Goal: Transaction & Acquisition: Purchase product/service

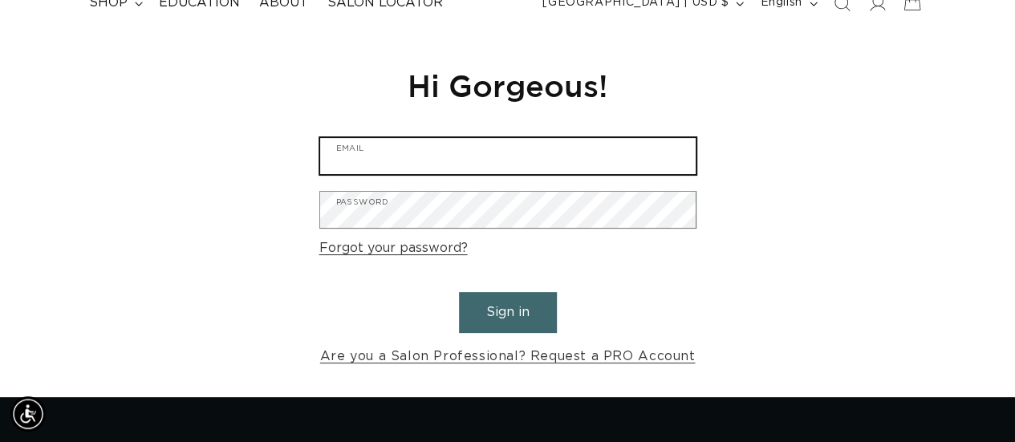
scroll to position [160, 0]
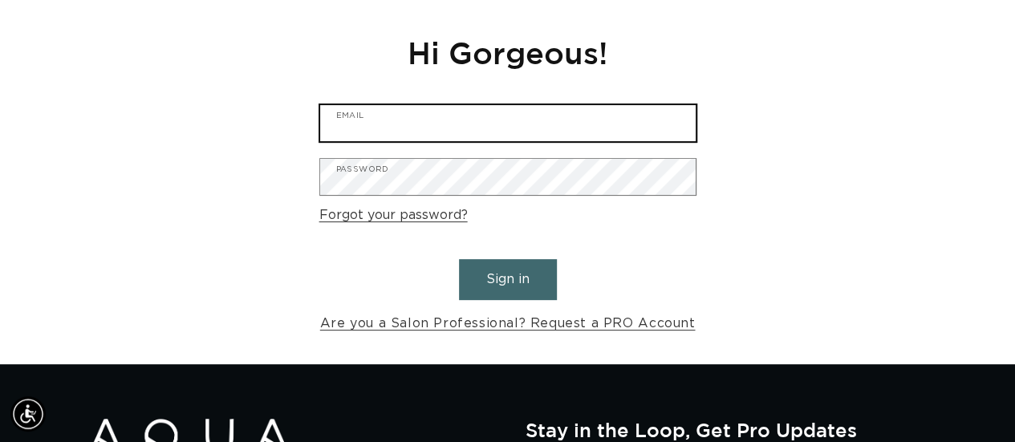
click at [372, 117] on input "Email" at bounding box center [507, 123] width 375 height 36
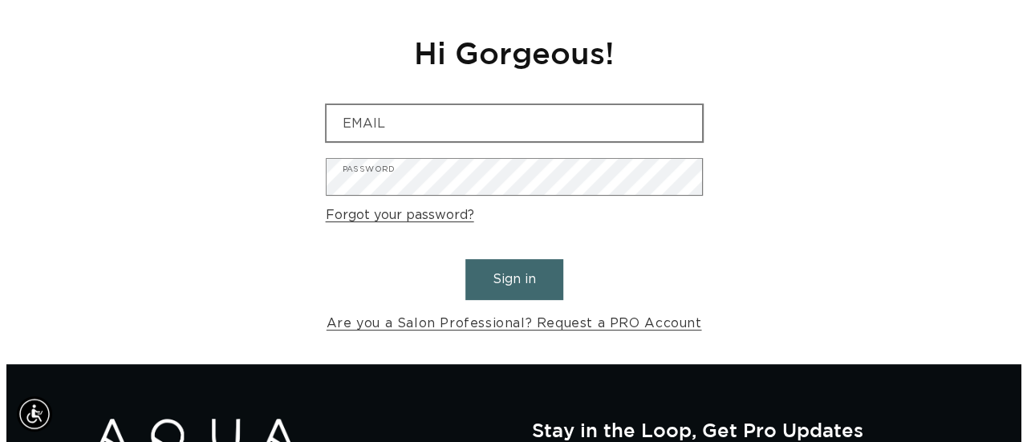
scroll to position [0, 0]
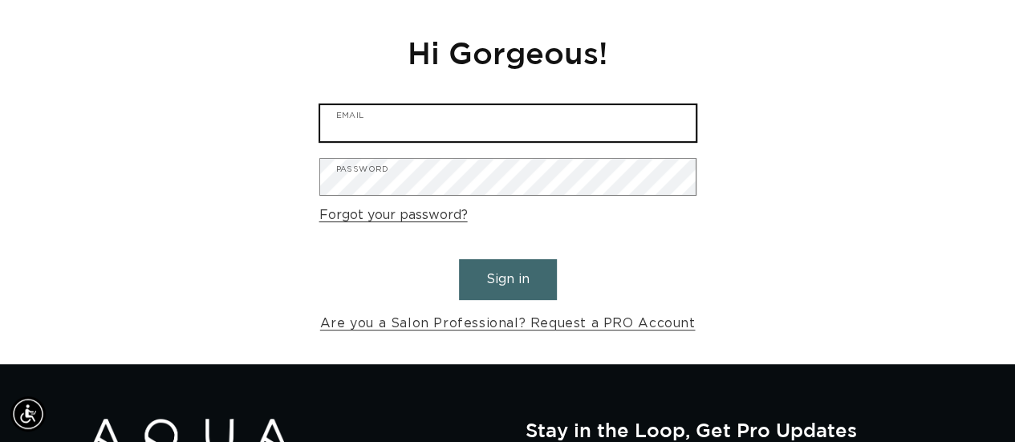
type input "cnicbl17@gmail.com"
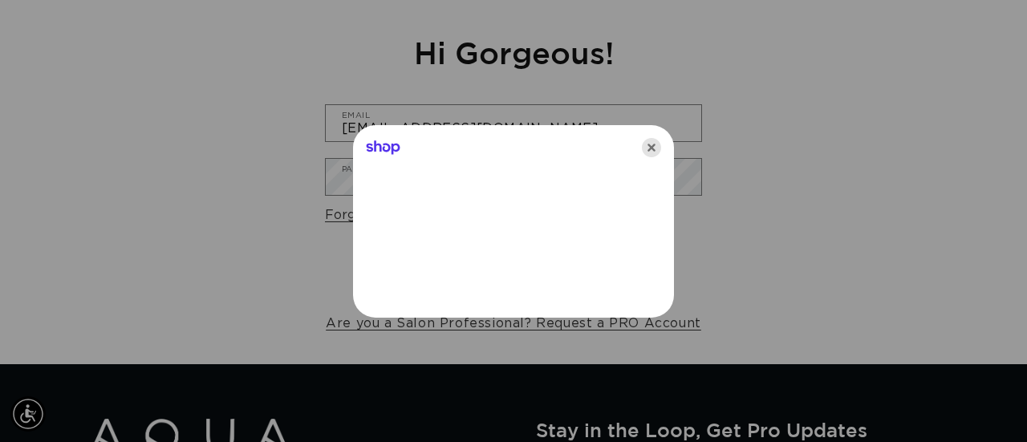
click at [651, 144] on icon "Close" at bounding box center [651, 147] width 19 height 19
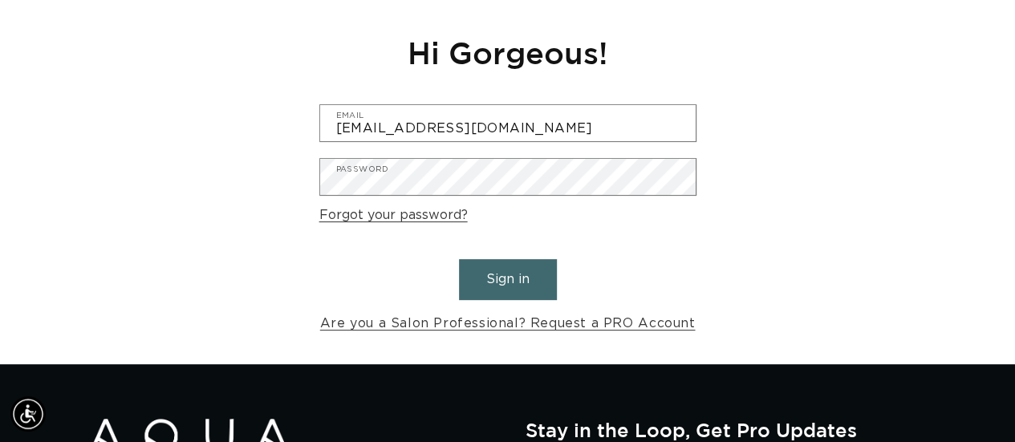
scroll to position [0, 900]
click at [526, 278] on button "Sign in" at bounding box center [508, 279] width 98 height 41
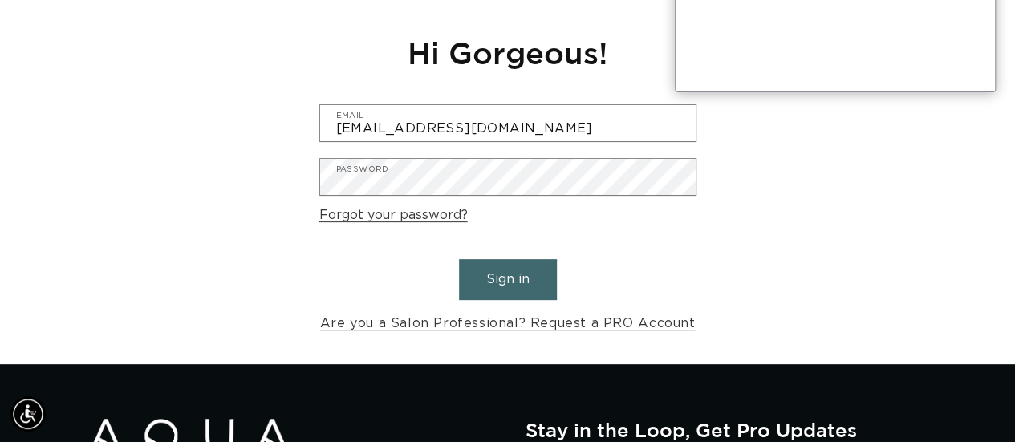
scroll to position [0, 0]
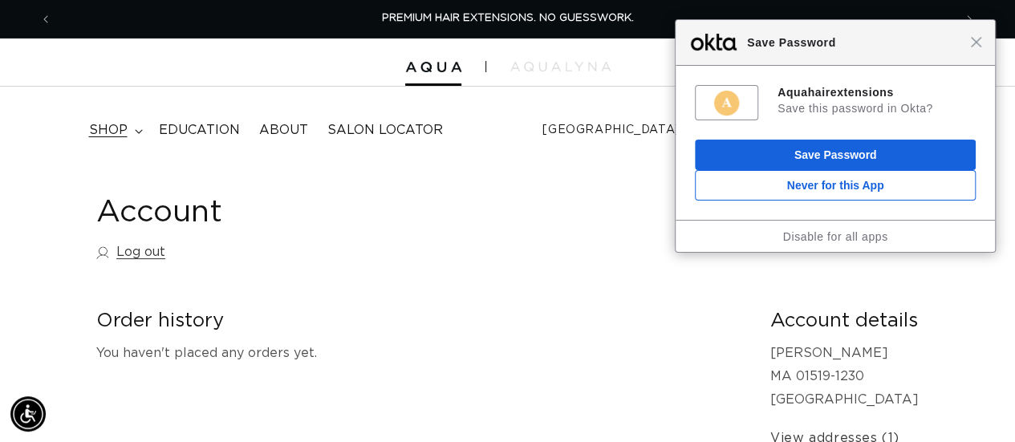
click at [122, 124] on span "shop" at bounding box center [108, 130] width 39 height 17
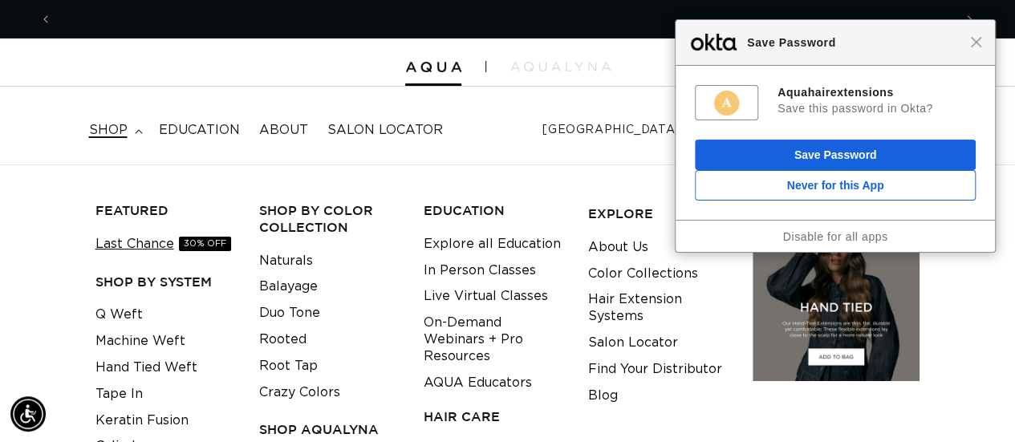
scroll to position [0, 900]
click at [171, 237] on link "Last Chance 30% OFF" at bounding box center [163, 244] width 136 height 26
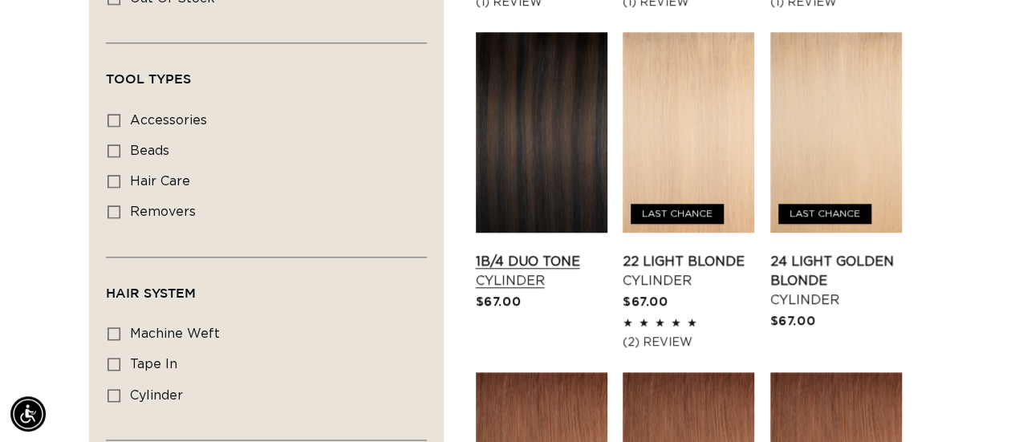
scroll to position [0, 1801]
click at [549, 252] on link "1B/4 Duo Tone Cylinder" at bounding box center [542, 271] width 132 height 39
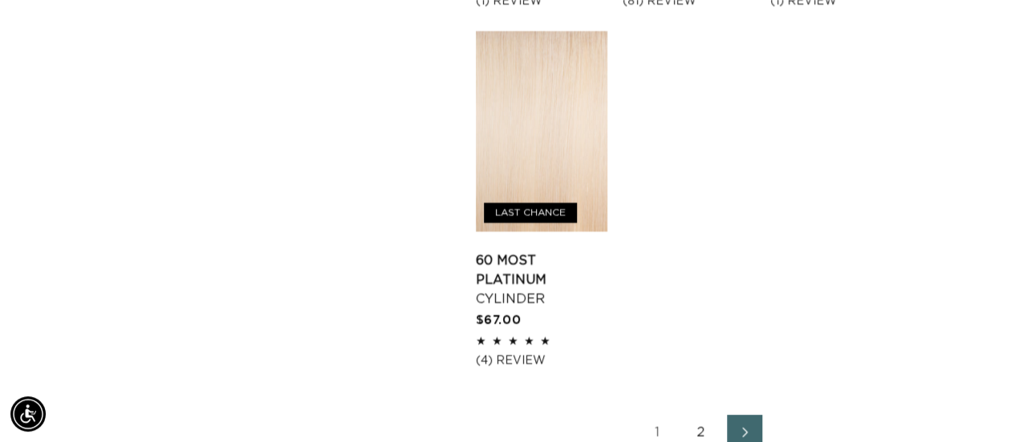
scroll to position [0, 900]
click at [699, 425] on link "2" at bounding box center [701, 430] width 35 height 35
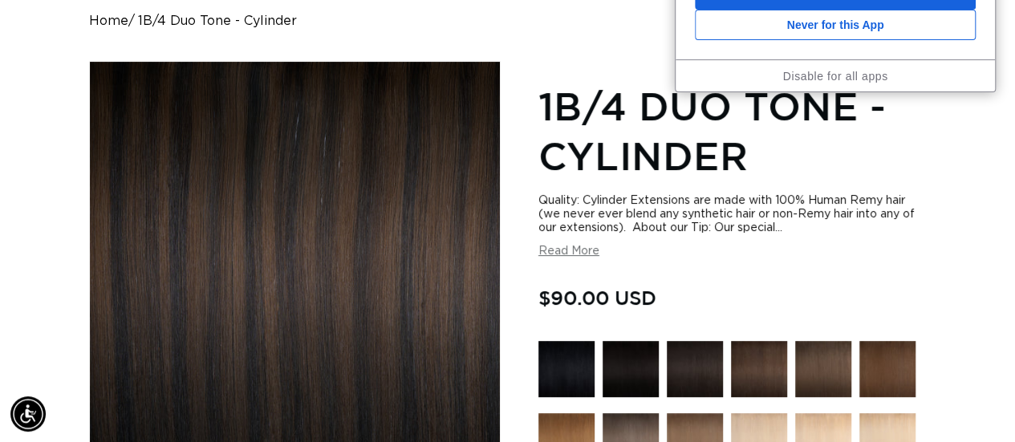
scroll to position [0, 900]
click at [600, 254] on div "Quality: Cylinder Extensions are made with 100% Human Remy hair (we never ever …" at bounding box center [732, 226] width 388 height 64
click at [586, 257] on button "Read More" at bounding box center [568, 252] width 61 height 14
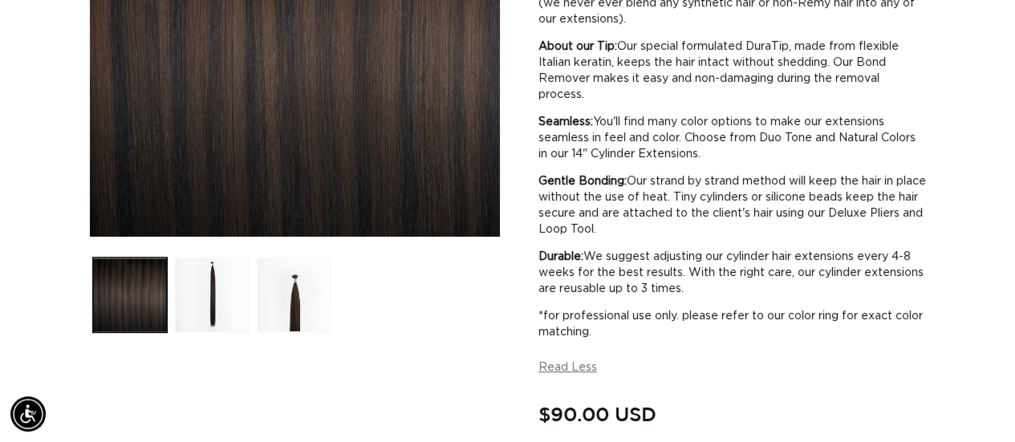
scroll to position [401, 0]
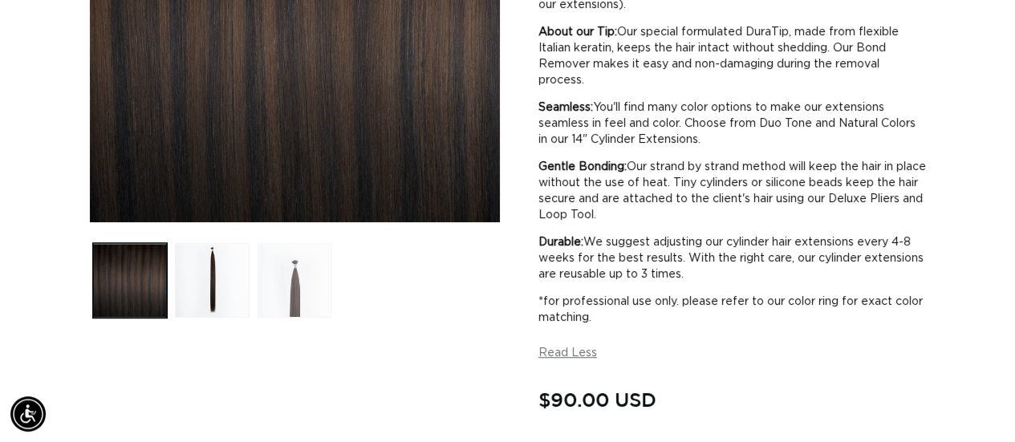
click at [279, 264] on button "Load image 3 in gallery view" at bounding box center [295, 280] width 75 height 75
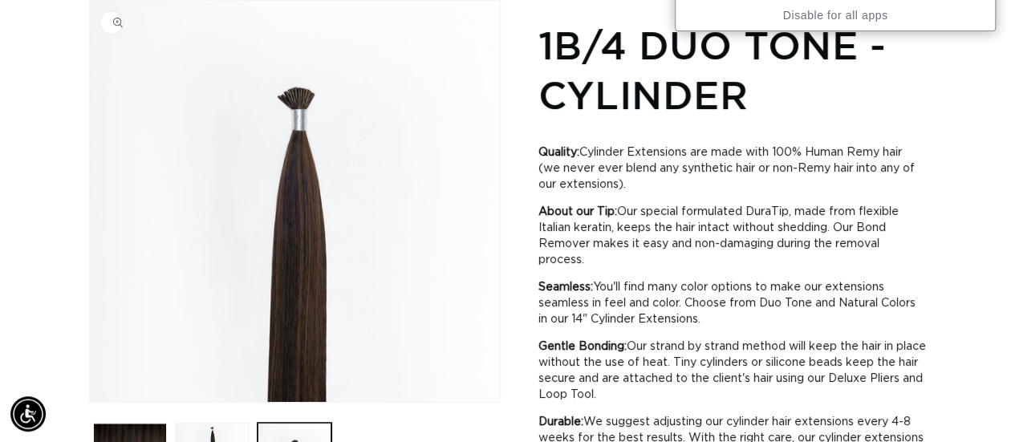
scroll to position [0, 0]
click at [315, 95] on img "Gallery Viewer" at bounding box center [295, 201] width 410 height 401
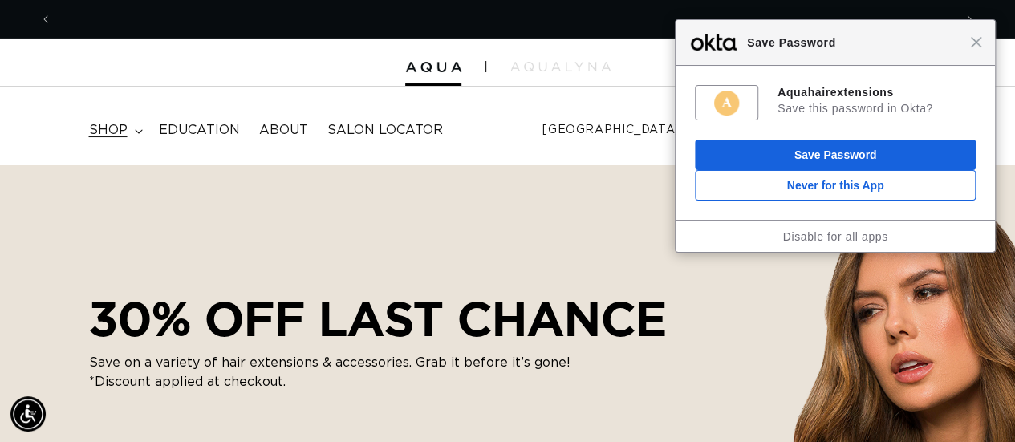
scroll to position [0, 900]
click at [127, 129] on span "shop" at bounding box center [108, 130] width 39 height 17
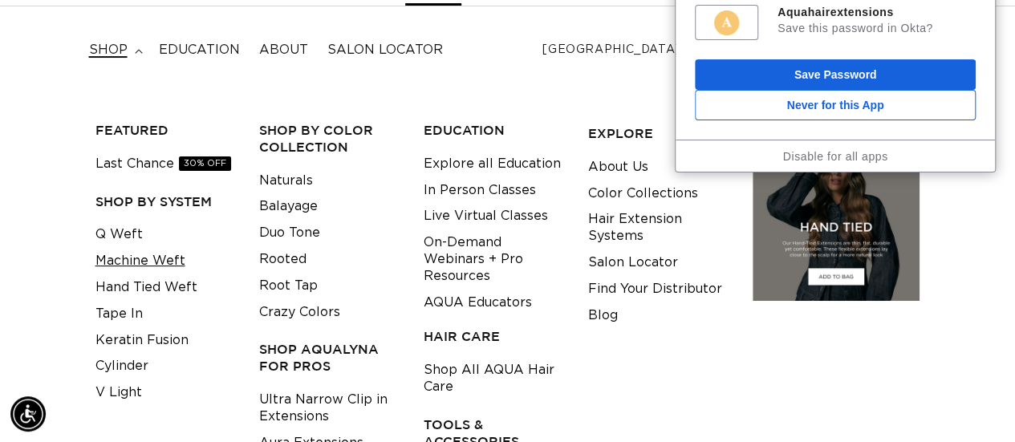
scroll to position [0, 1801]
click at [144, 265] on link "Machine Weft" at bounding box center [140, 261] width 90 height 26
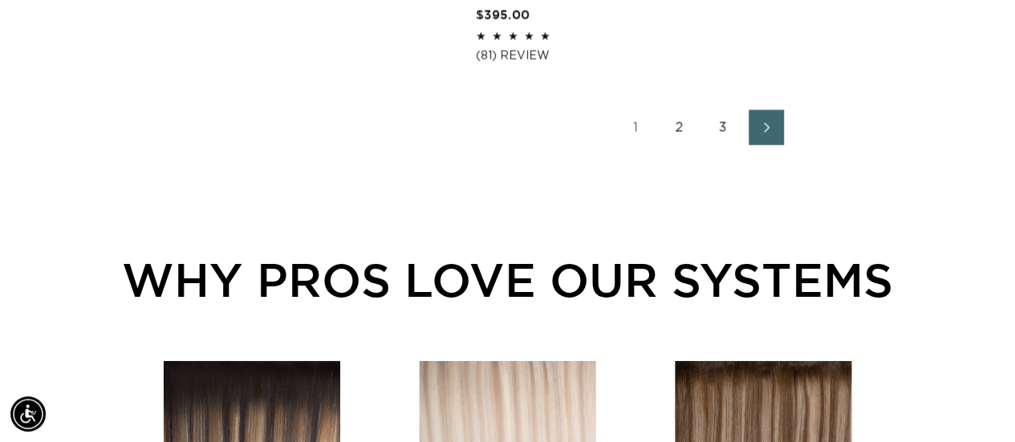
scroll to position [2567, 0]
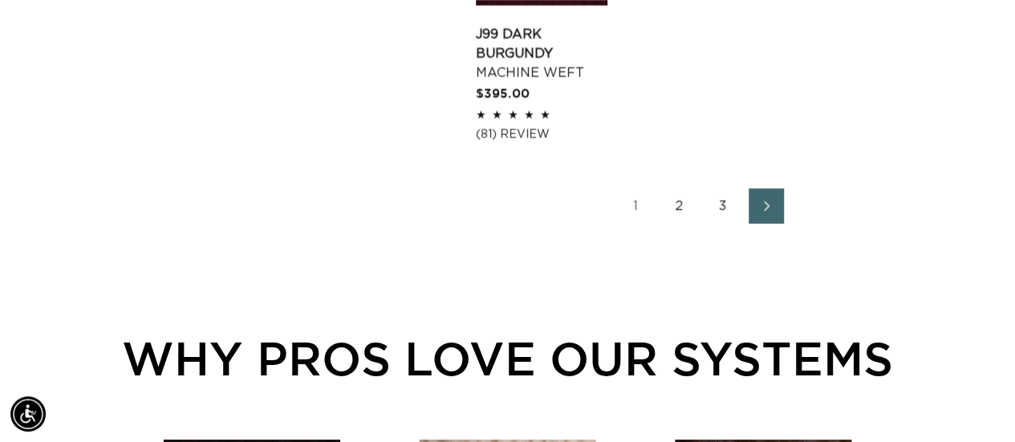
click at [676, 189] on link "2" at bounding box center [679, 206] width 35 height 35
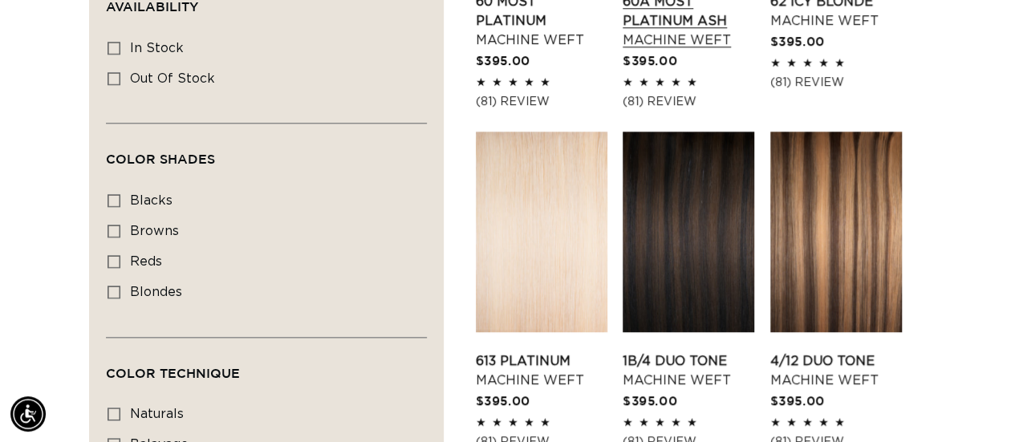
scroll to position [0, 1801]
click at [706, 351] on link "1B/4 Duo Tone Machine Weft" at bounding box center [689, 370] width 132 height 39
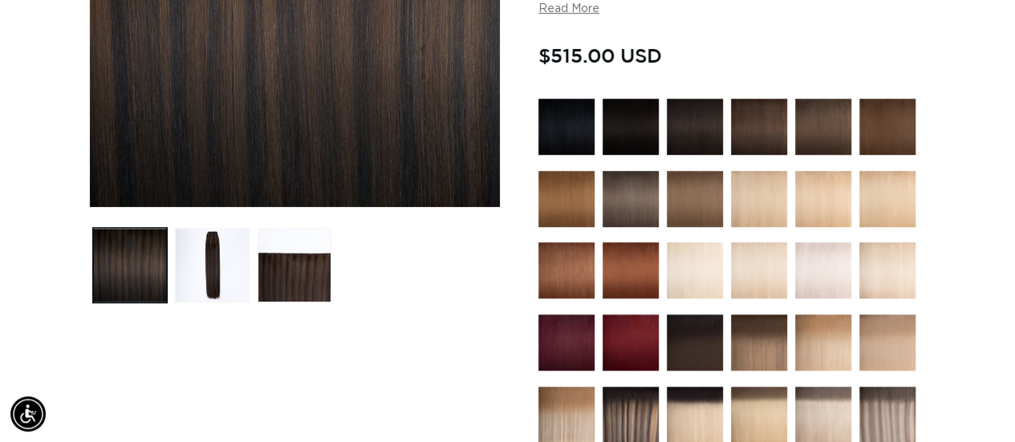
scroll to position [321, 0]
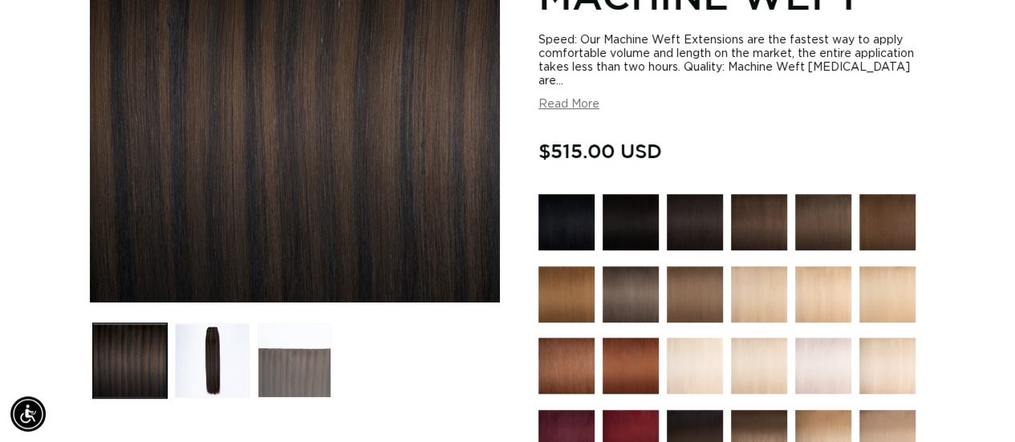
click at [300, 396] on button "Load image 3 in gallery view" at bounding box center [295, 360] width 75 height 75
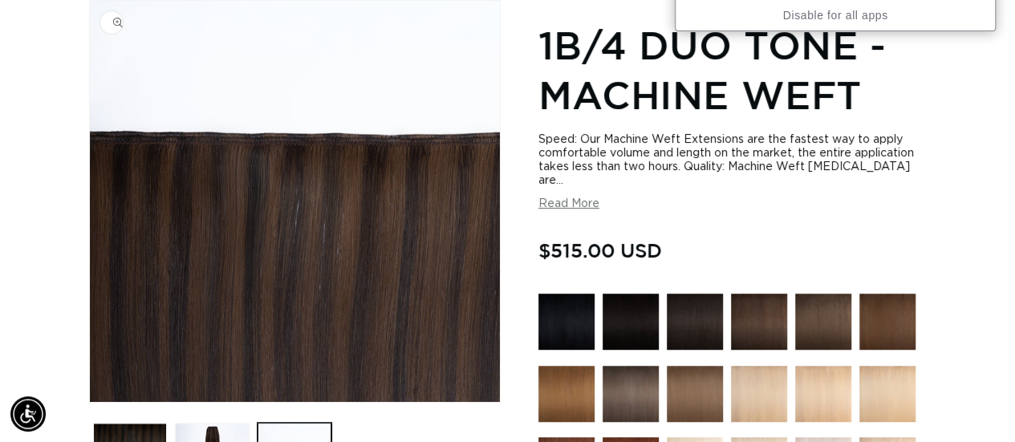
scroll to position [0, 0]
click at [380, 143] on img "Gallery Viewer" at bounding box center [295, 201] width 410 height 401
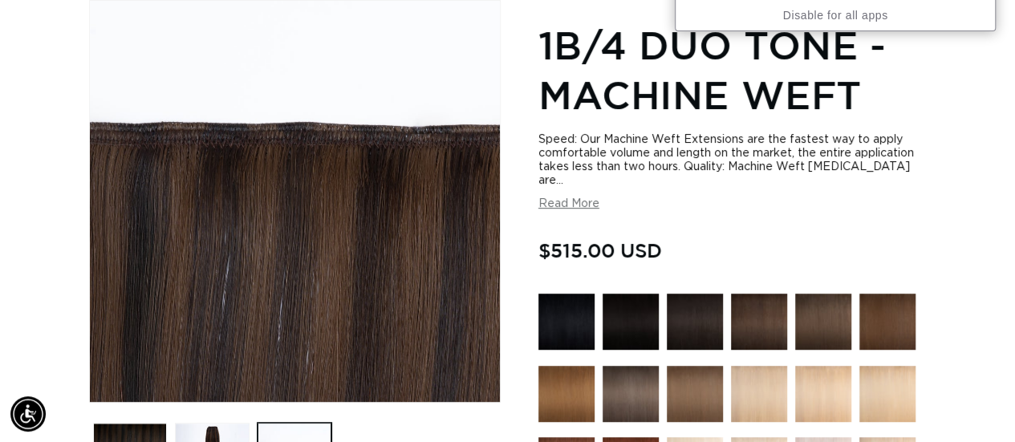
scroll to position [0, 900]
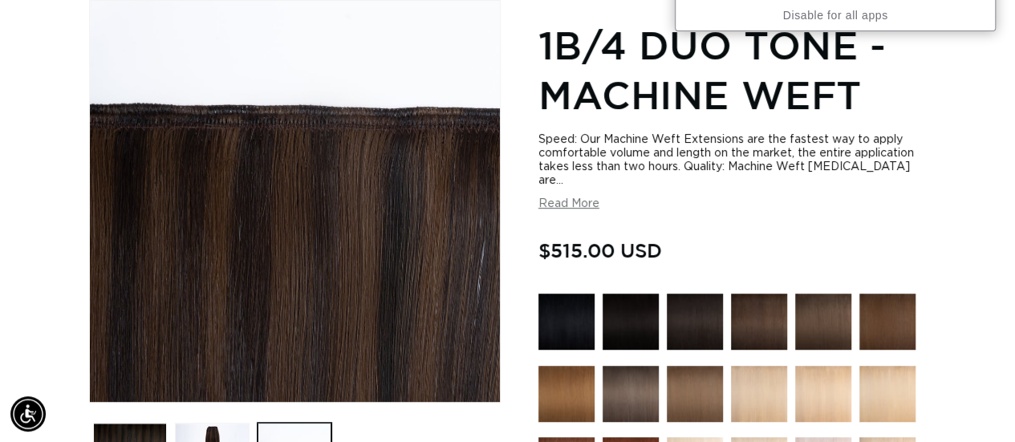
drag, startPoint x: 368, startPoint y: 146, endPoint x: 112, endPoint y: 160, distance: 256.3
click at [112, 160] on div "Gallery Viewer" at bounding box center [295, 201] width 410 height 401
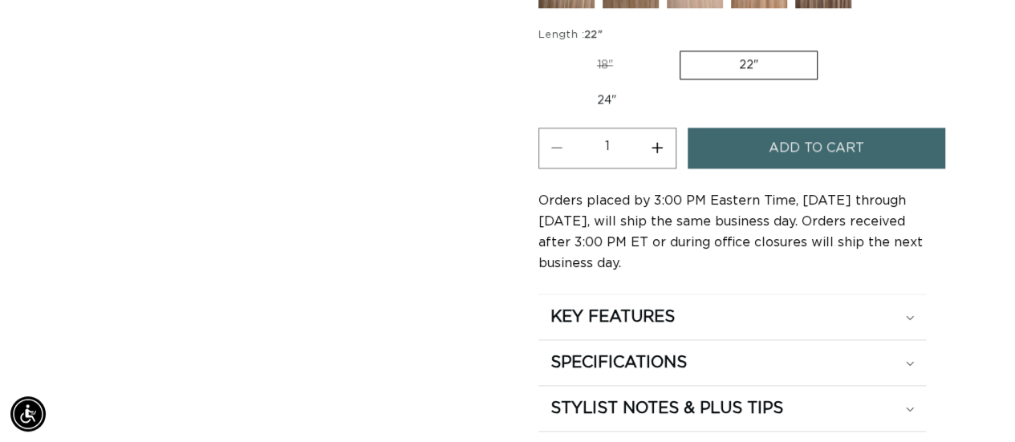
scroll to position [1024, 0]
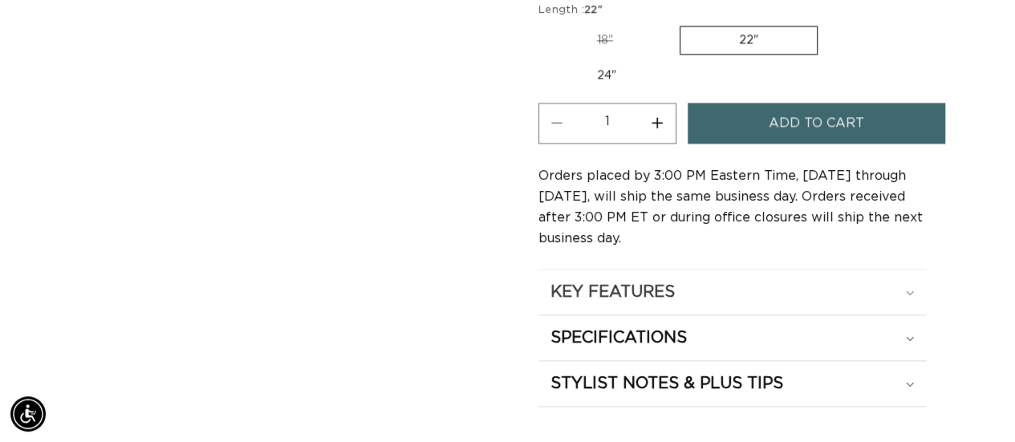
click at [619, 272] on summary "KEY FEATURES" at bounding box center [732, 292] width 388 height 45
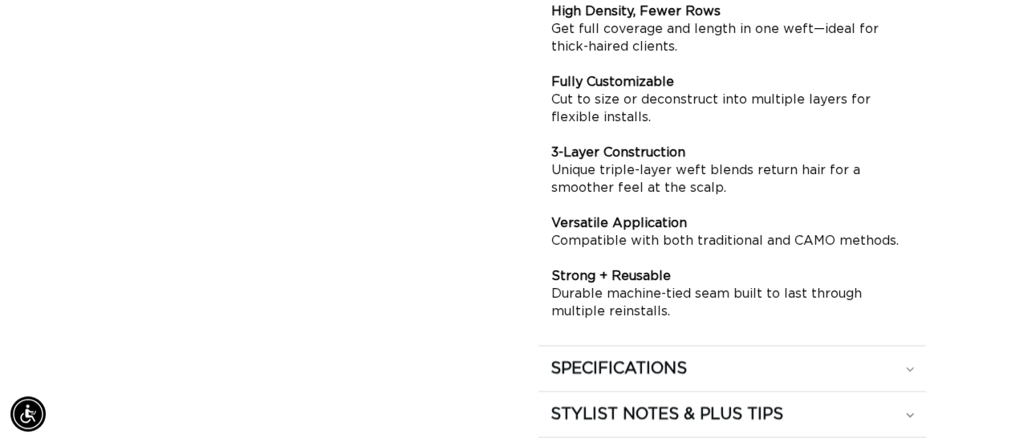
scroll to position [1425, 0]
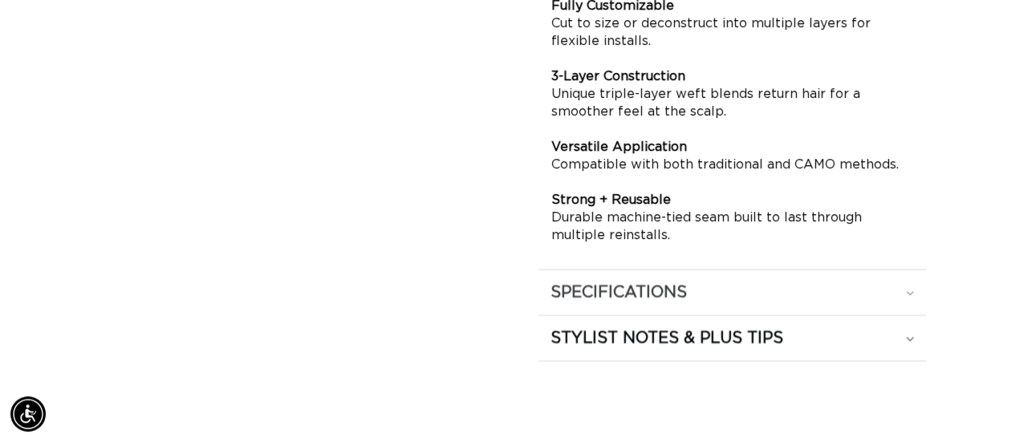
click at [690, 282] on div "SPECIFICATIONS" at bounding box center [732, 292] width 364 height 21
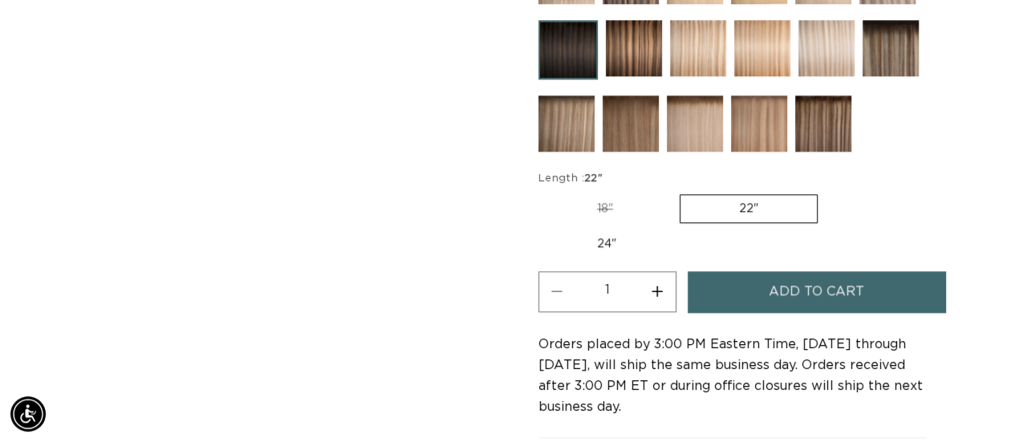
scroll to position [783, 0]
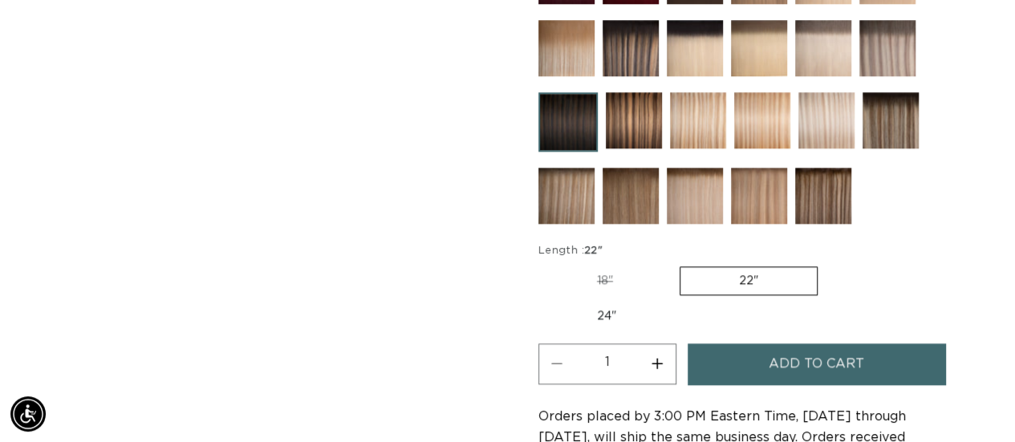
click at [632, 310] on label "24" Variant sold out or unavailable" at bounding box center [606, 315] width 136 height 27
click at [826, 264] on input "24" Variant sold out or unavailable" at bounding box center [826, 263] width 1 height 1
radio input "true"
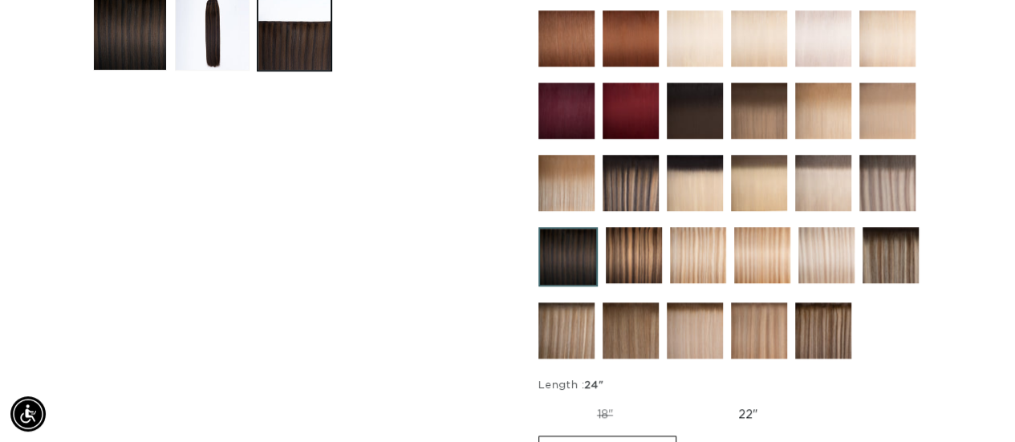
scroll to position [722, 0]
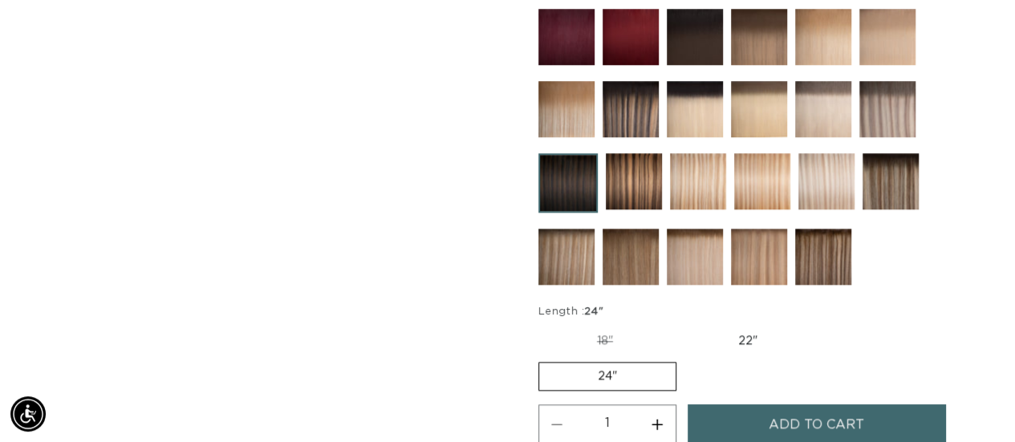
click at [780, 404] on span "Add to cart" at bounding box center [816, 424] width 95 height 41
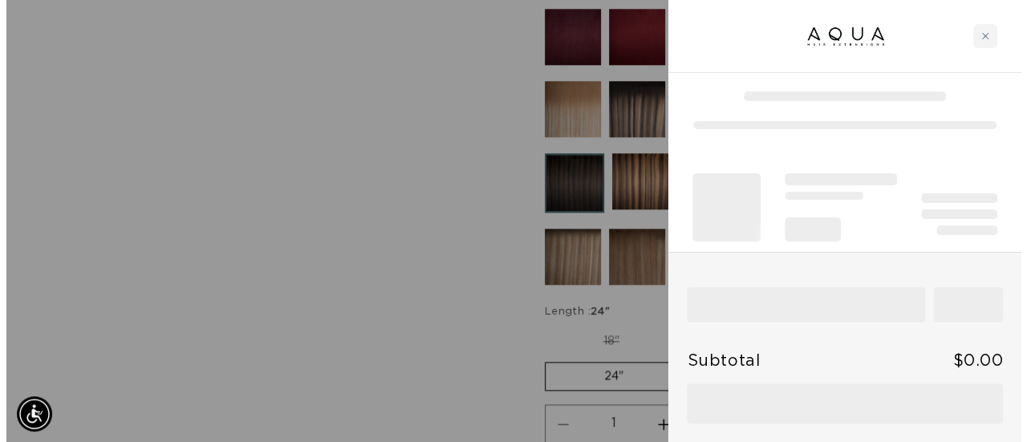
scroll to position [0, 0]
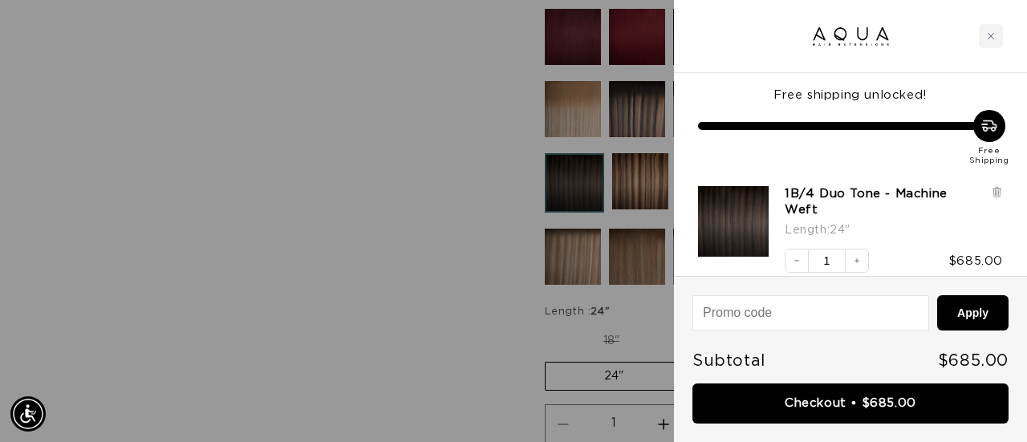
click at [312, 145] on div at bounding box center [513, 221] width 1027 height 442
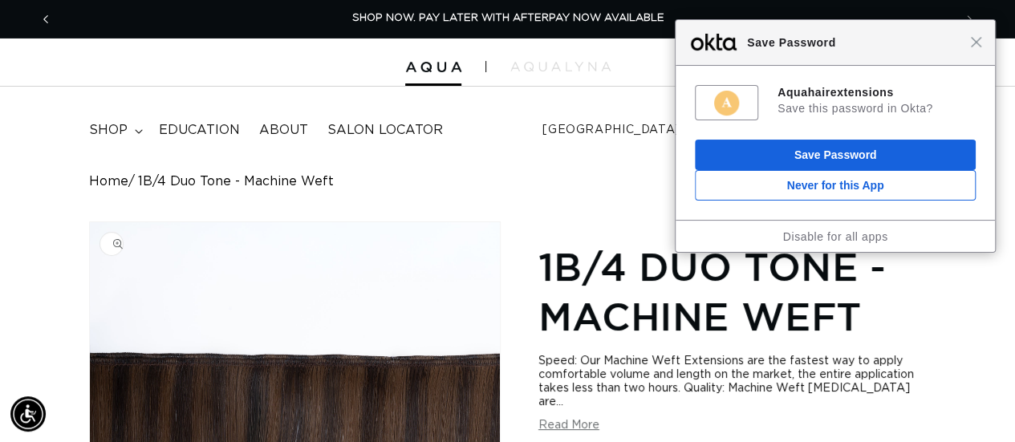
click at [58, 10] on button "Previous announcement" at bounding box center [45, 19] width 35 height 30
